Goal: Task Accomplishment & Management: Use online tool/utility

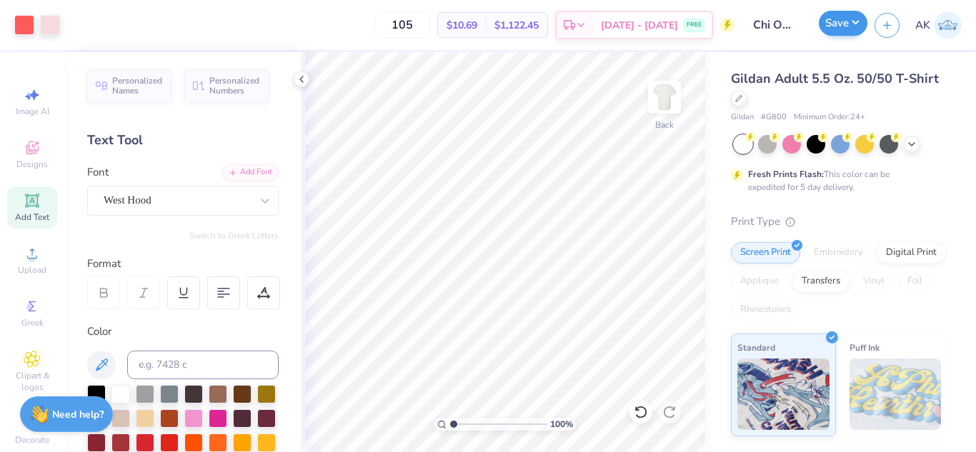
click at [832, 26] on button "Save" at bounding box center [842, 23] width 49 height 25
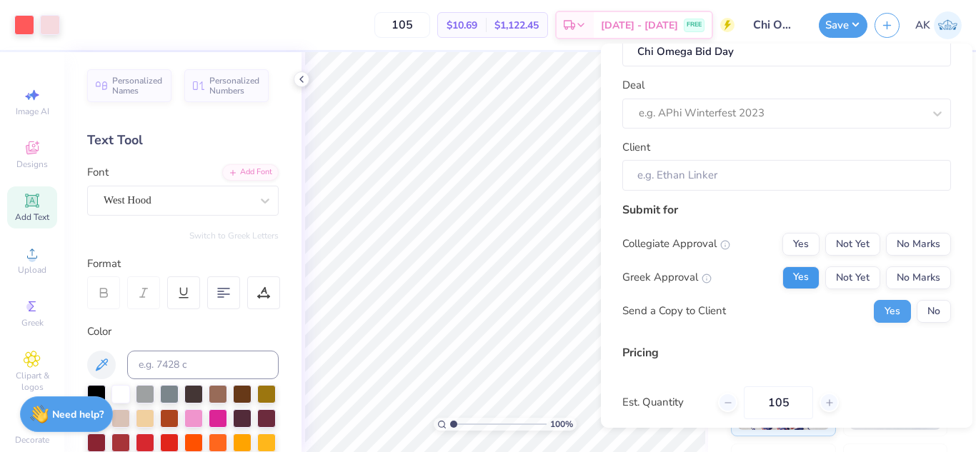
scroll to position [44, 0]
click at [902, 243] on button "No Marks" at bounding box center [918, 242] width 65 height 23
click at [791, 274] on button "Yes" at bounding box center [800, 276] width 37 height 23
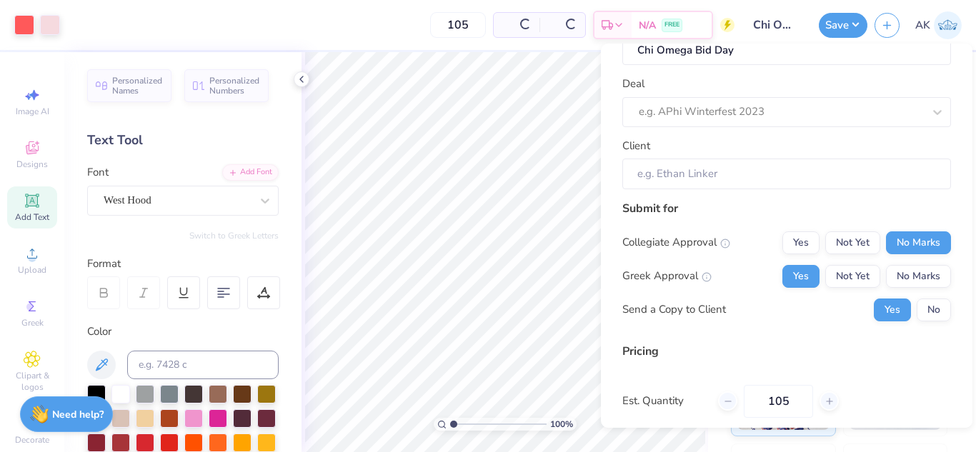
type input "$10.69"
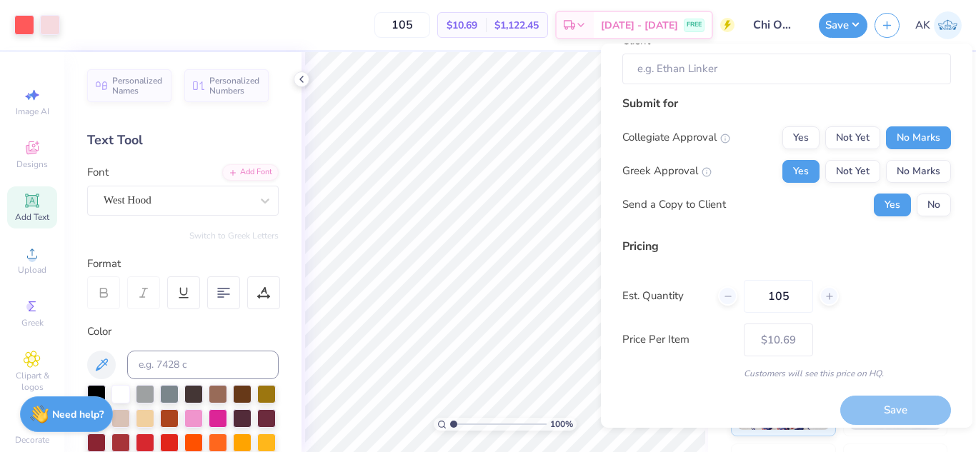
scroll to position [161, 0]
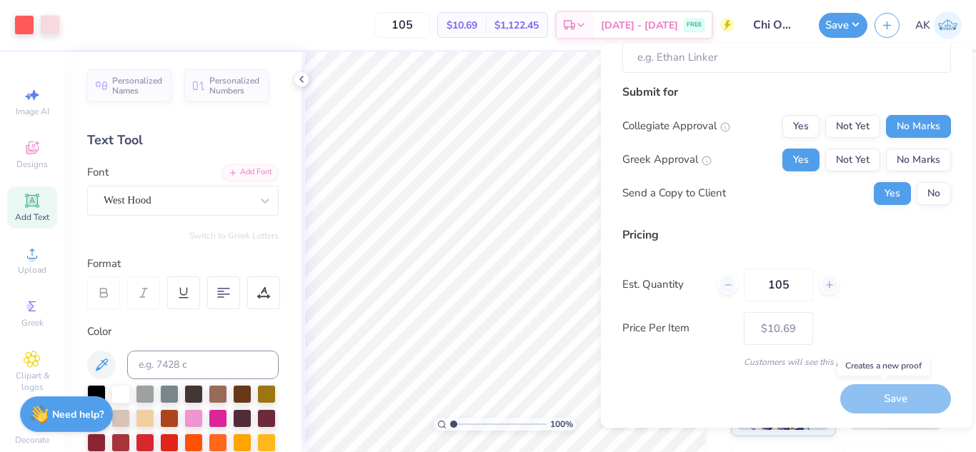
click at [864, 394] on div "Save" at bounding box center [895, 398] width 111 height 29
click at [888, 201] on button "Yes" at bounding box center [891, 194] width 37 height 23
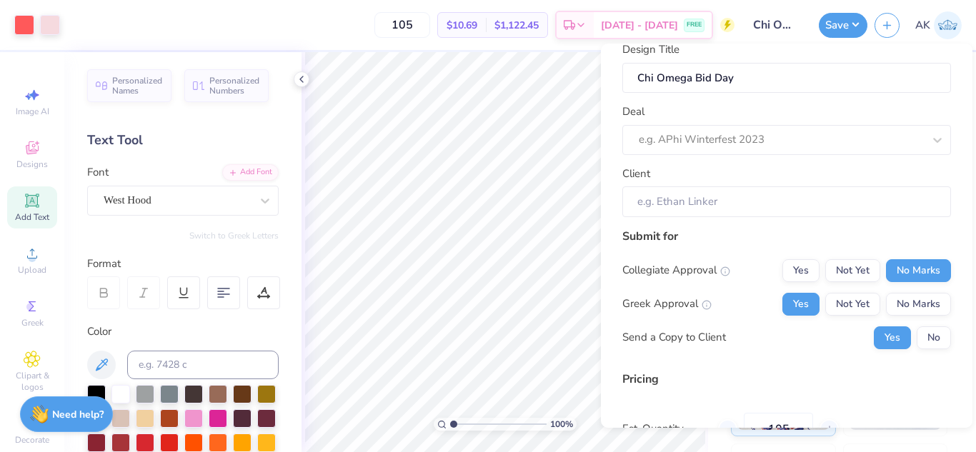
scroll to position [0, 0]
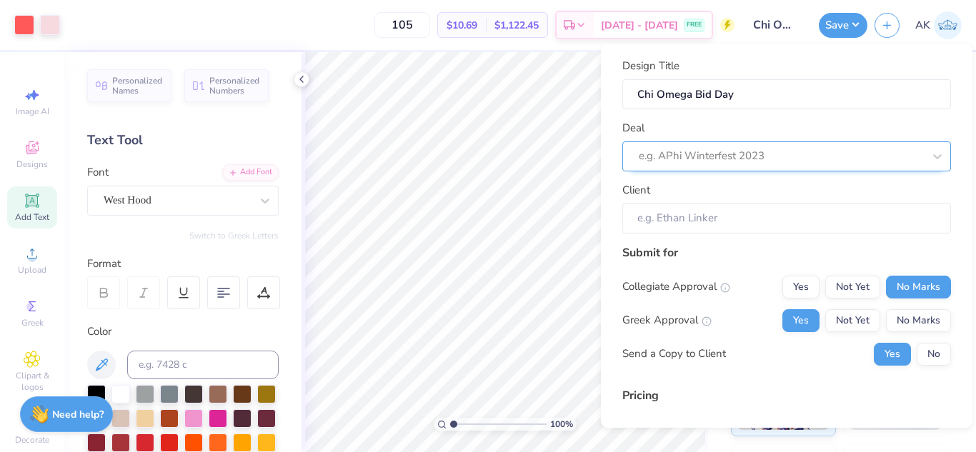
click at [823, 160] on div at bounding box center [780, 155] width 284 height 19
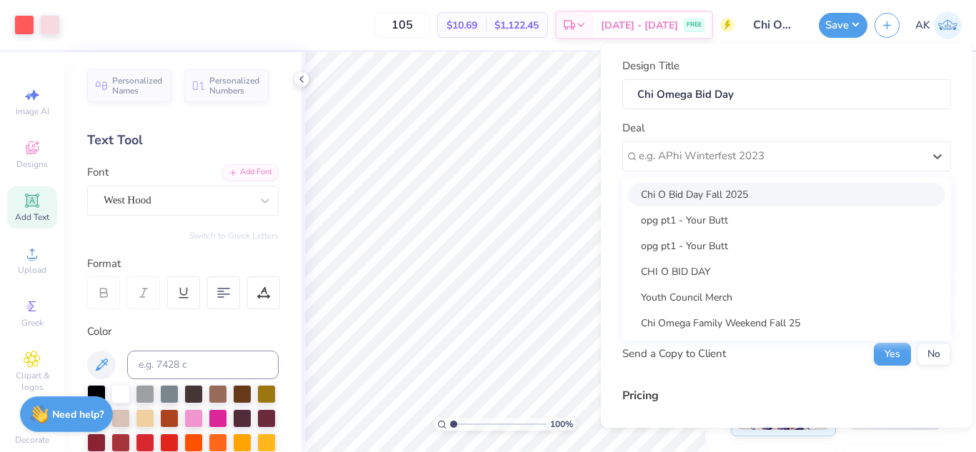
click at [760, 194] on div "Chi O Bid Day Fall 2025" at bounding box center [786, 195] width 317 height 24
type input "[PERSON_NAME]"
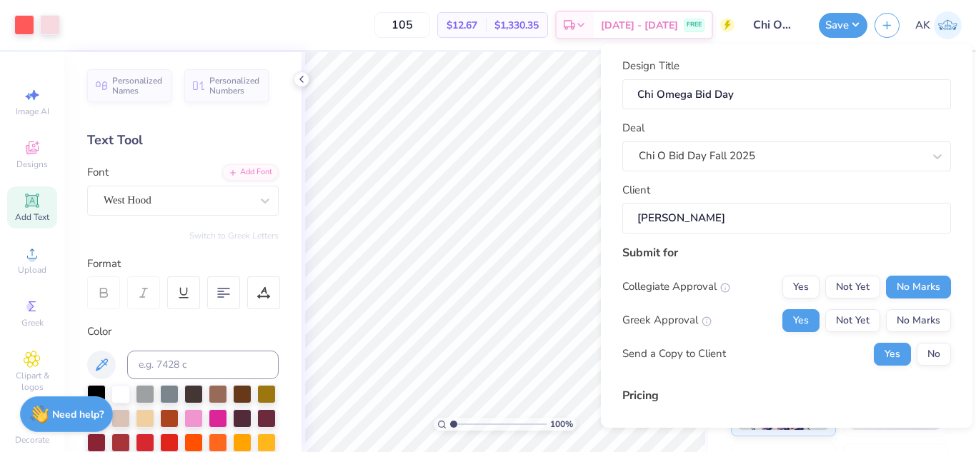
scroll to position [161, 0]
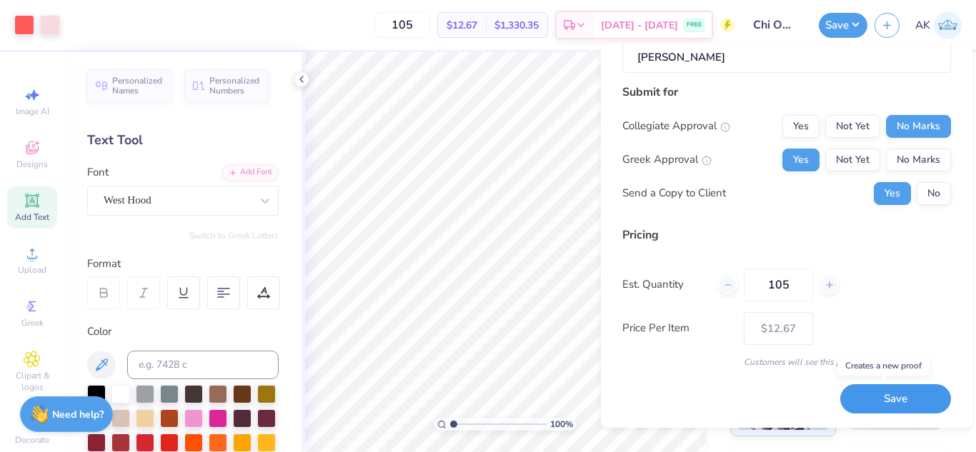
click at [849, 397] on button "Save" at bounding box center [895, 398] width 111 height 29
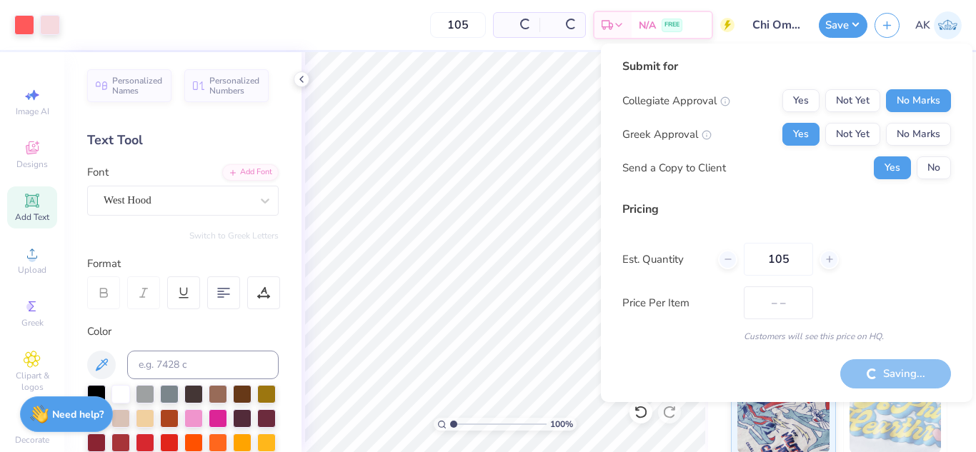
type input "$12.67"
